Goal: Task Accomplishment & Management: Use online tool/utility

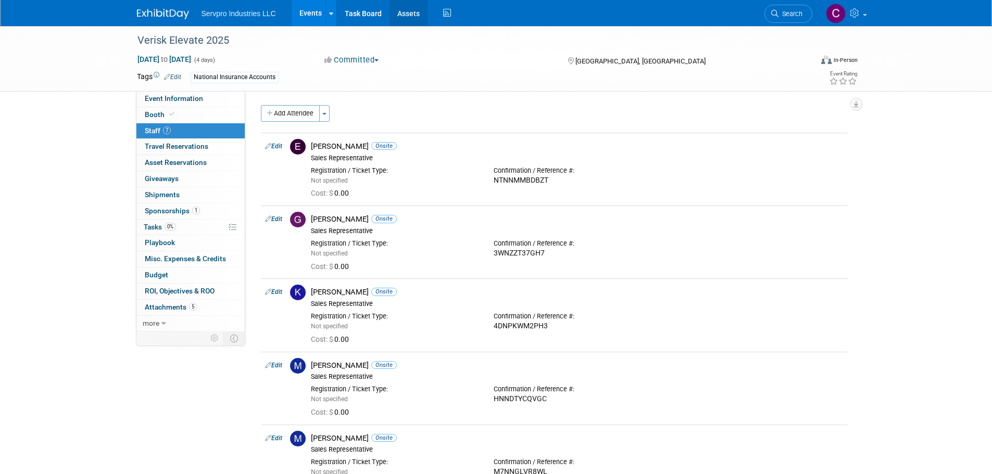
drag, startPoint x: 0, startPoint y: 0, endPoint x: 405, endPoint y: 16, distance: 405.4
click at [405, 16] on link "Assets" at bounding box center [409, 13] width 38 height 26
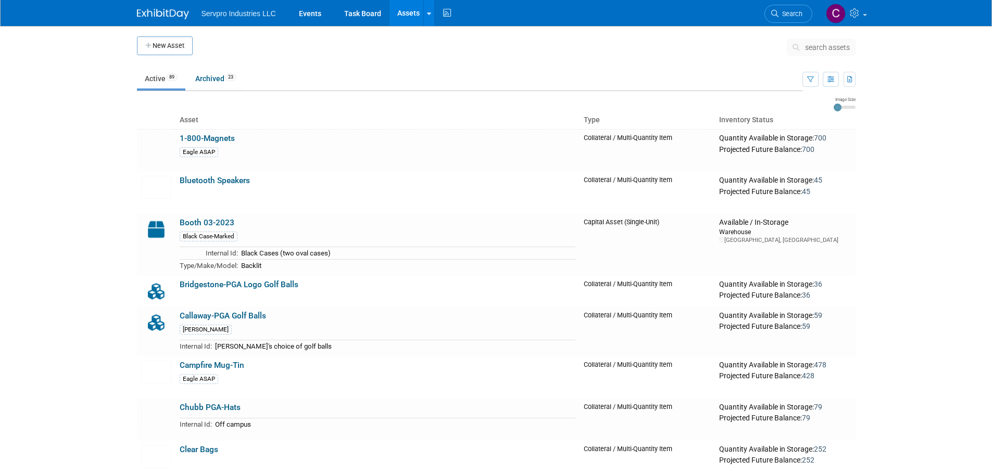
drag, startPoint x: 839, startPoint y: 106, endPoint x: 858, endPoint y: 107, distance: 18.8
drag, startPoint x: 858, startPoint y: 107, endPoint x: 805, endPoint y: 92, distance: 55.2
drag, startPoint x: 835, startPoint y: 107, endPoint x: 846, endPoint y: 108, distance: 10.4
click at [846, 108] on input "range" at bounding box center [845, 107] width 22 height 3
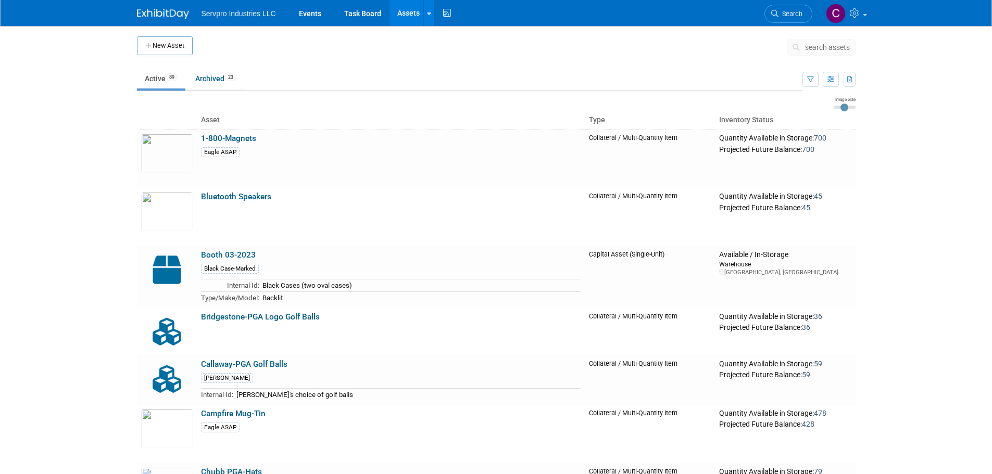
click at [846, 108] on input "range" at bounding box center [845, 107] width 22 height 3
type input "3"
click at [849, 108] on input "range" at bounding box center [845, 107] width 22 height 3
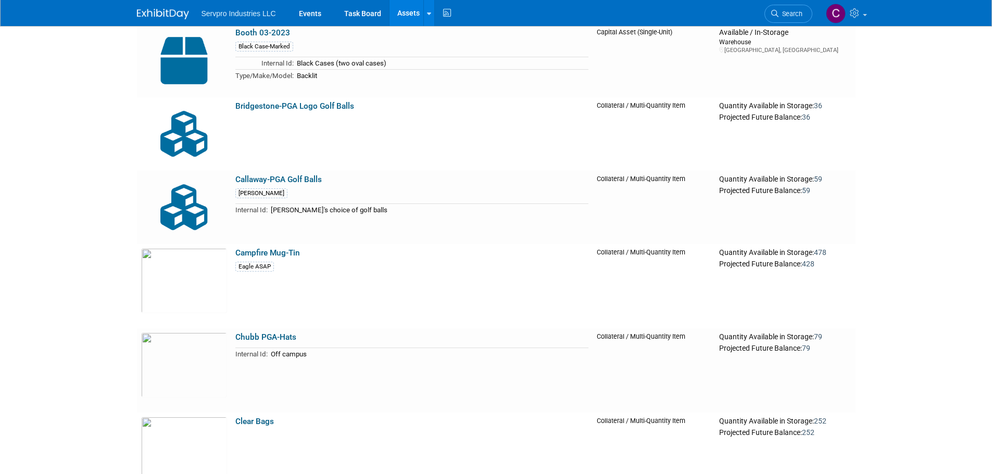
scroll to position [295, 0]
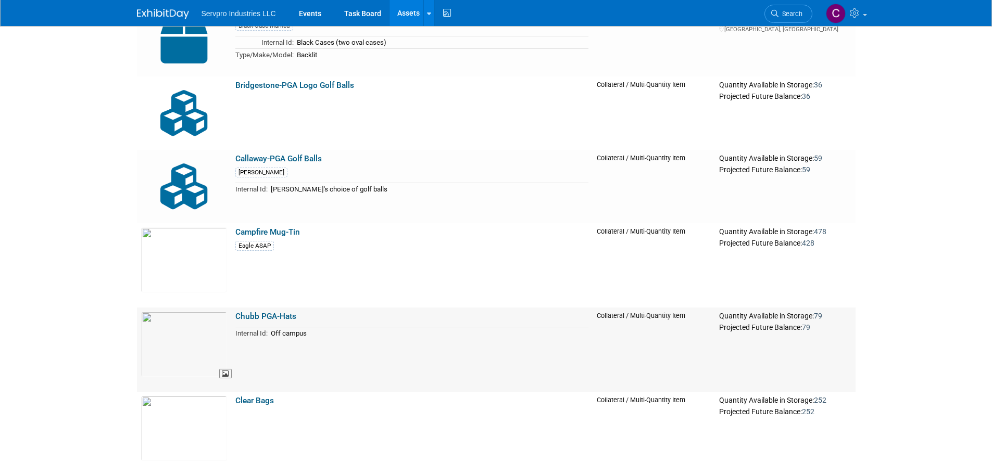
click at [187, 347] on img at bounding box center [184, 344] width 86 height 65
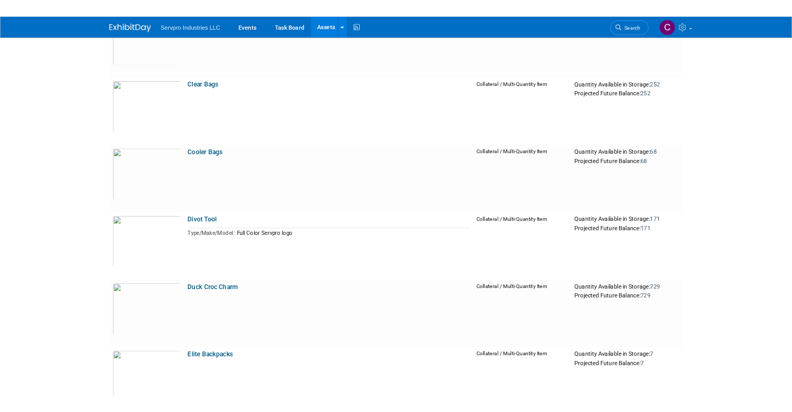
scroll to position [0, 0]
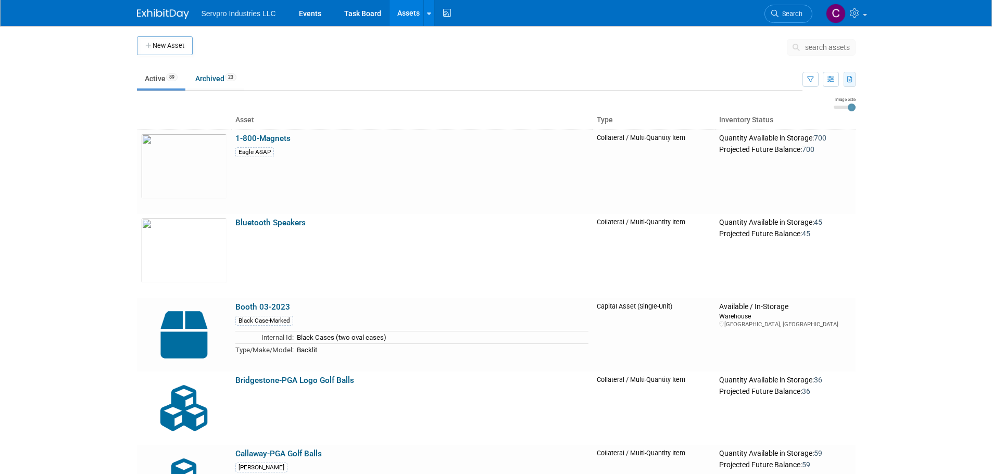
click at [849, 81] on icon "button" at bounding box center [850, 80] width 6 height 7
click at [776, 110] on link "Export Current View (89 Assets)" at bounding box center [790, 112] width 113 height 15
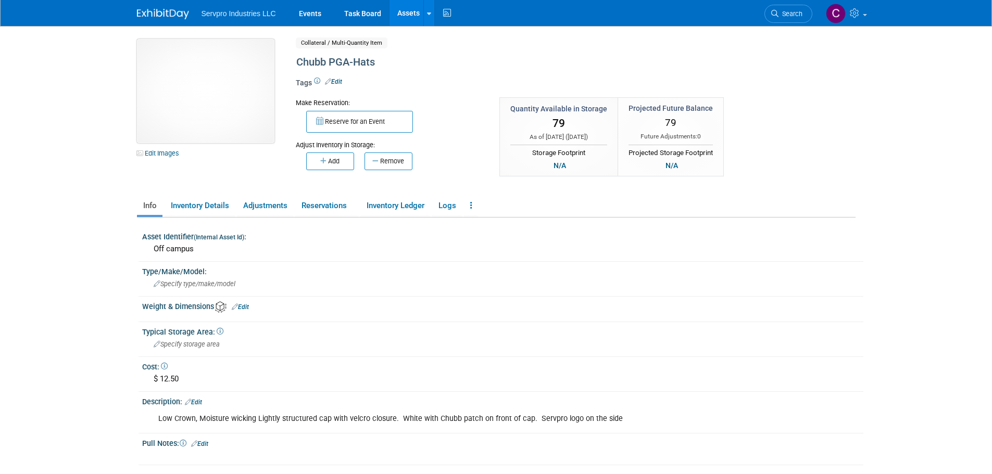
drag, startPoint x: 187, startPoint y: 89, endPoint x: 169, endPoint y: 118, distance: 34.6
click at [169, 118] on img at bounding box center [205, 91] width 137 height 104
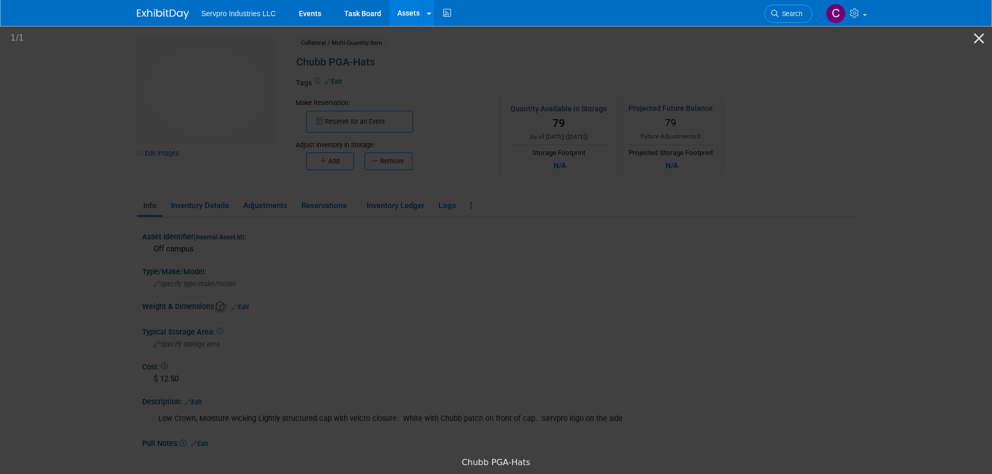
click at [182, 122] on picture at bounding box center [496, 238] width 992 height 428
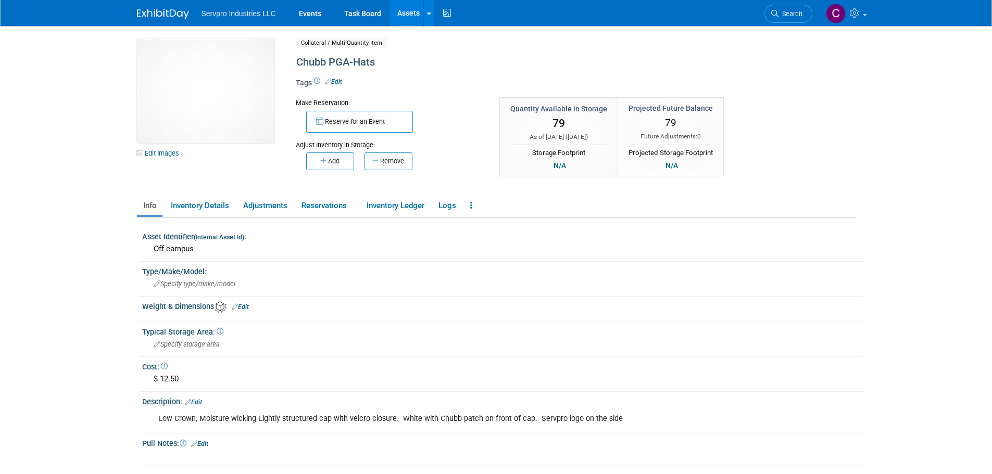
click at [182, 122] on img at bounding box center [205, 91] width 137 height 104
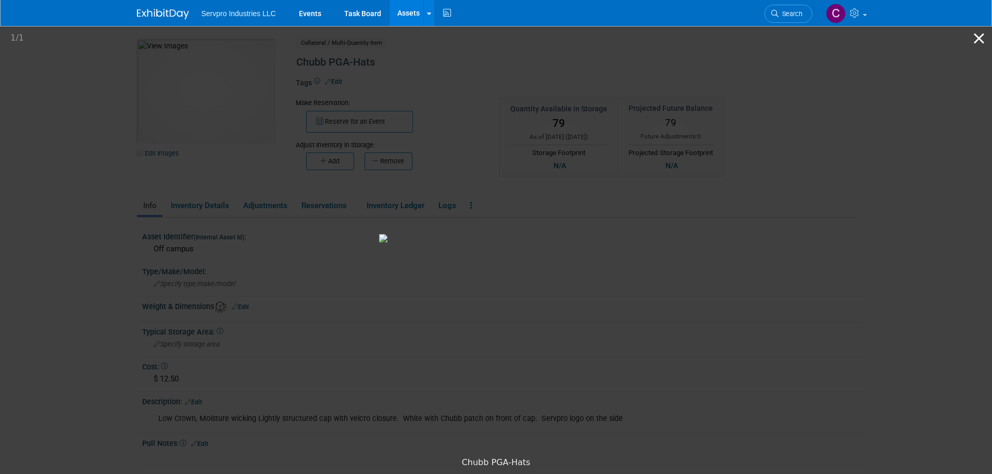
click at [977, 37] on button "Close gallery" at bounding box center [979, 38] width 26 height 24
